Goal: Information Seeking & Learning: Learn about a topic

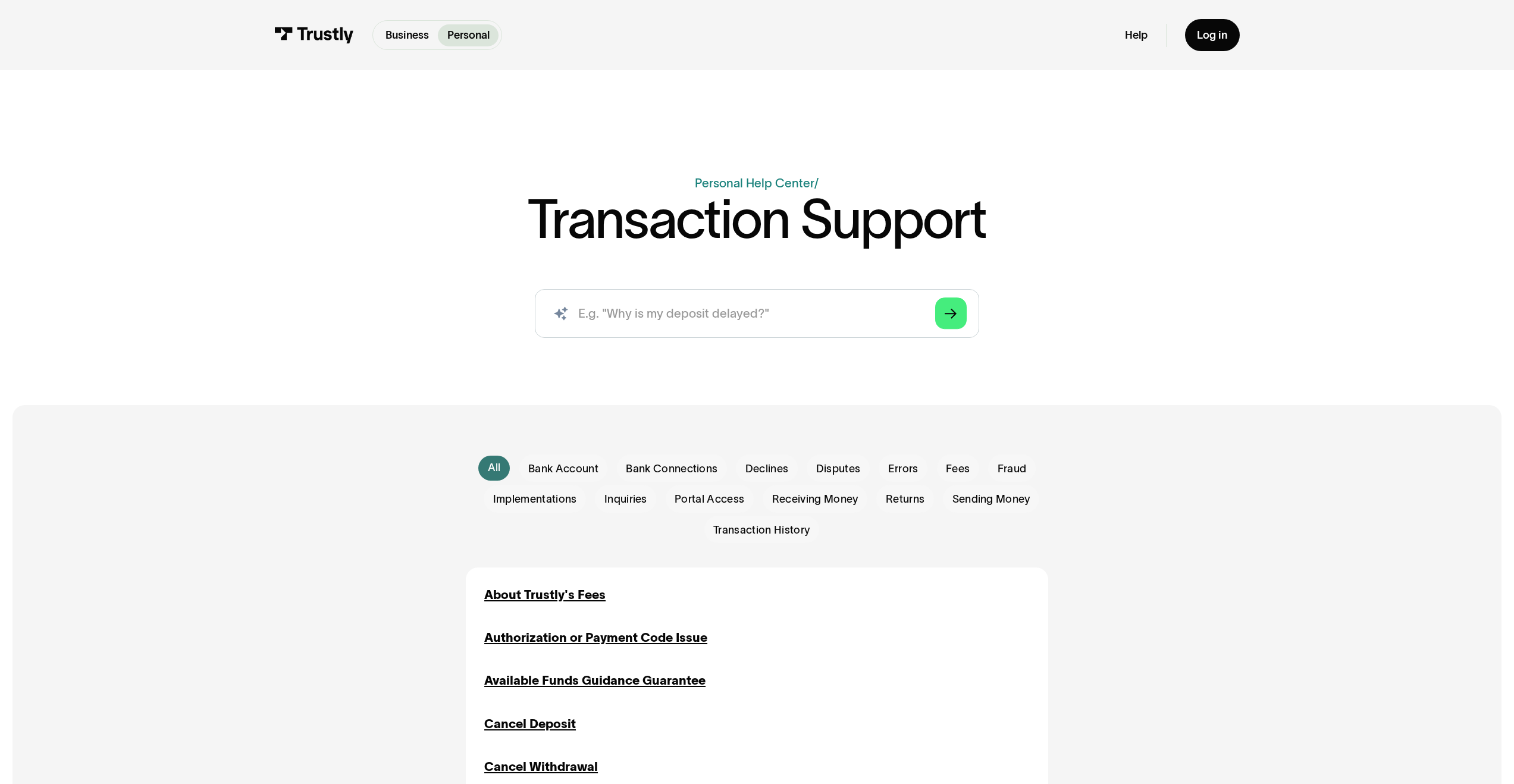
click at [471, 38] on p "Personal" at bounding box center [468, 35] width 42 height 16
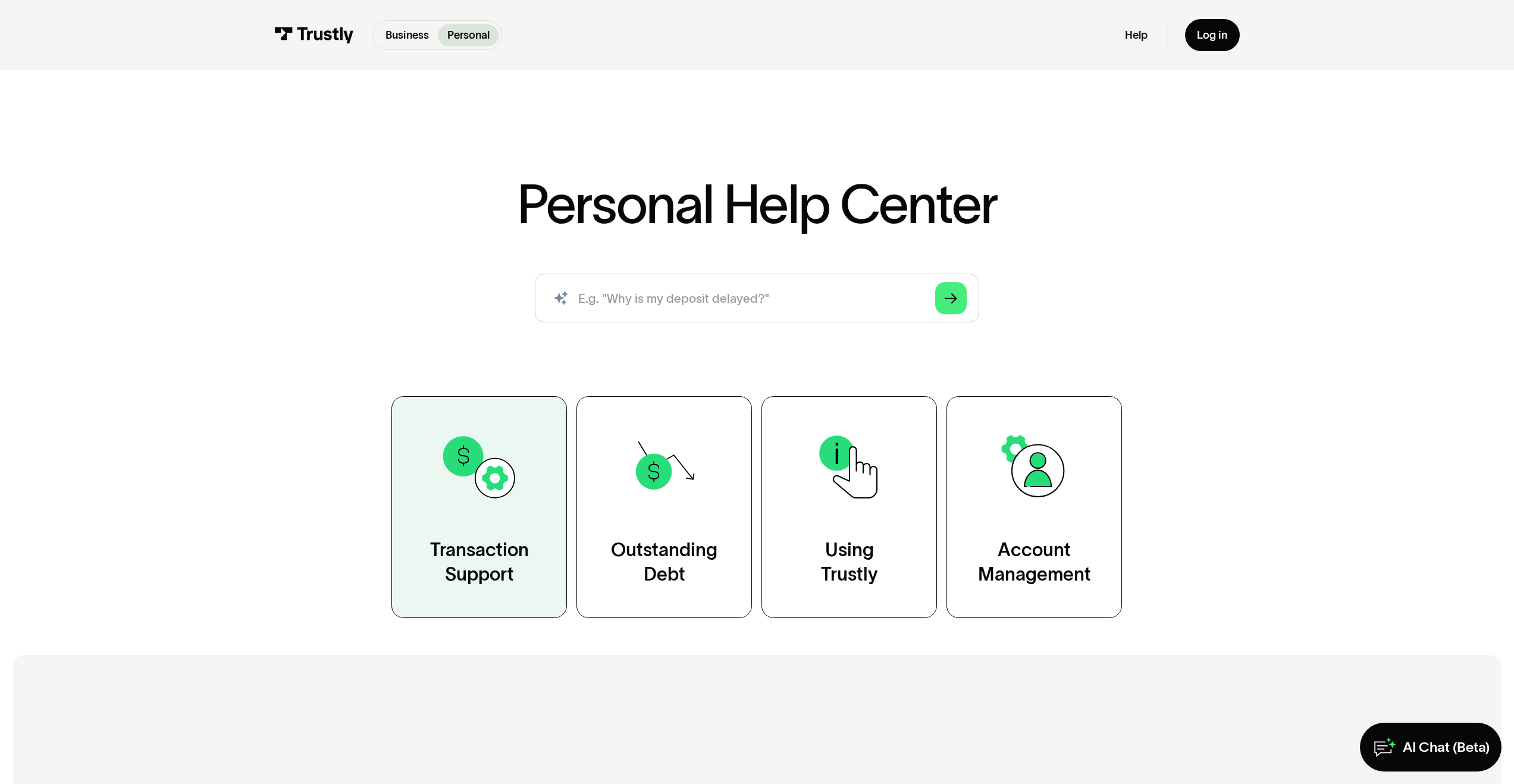
click at [553, 527] on link "Transaction Support" at bounding box center [480, 507] width 176 height 222
